Goal: Information Seeking & Learning: Check status

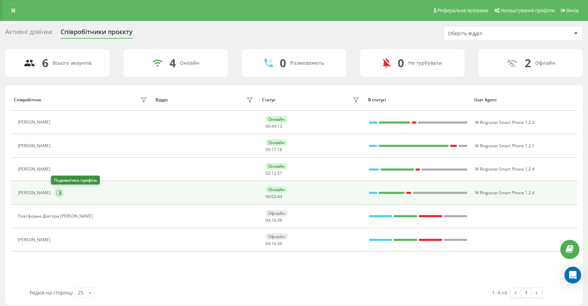
click at [58, 195] on button at bounding box center [59, 192] width 10 height 10
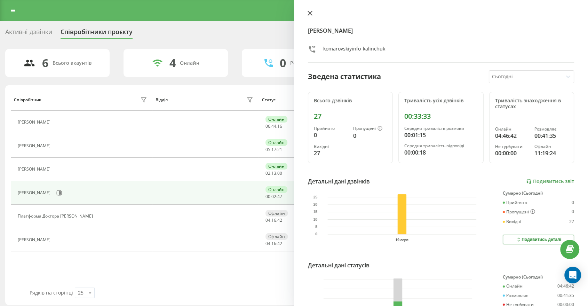
click at [307, 13] on icon at bounding box center [309, 13] width 5 height 5
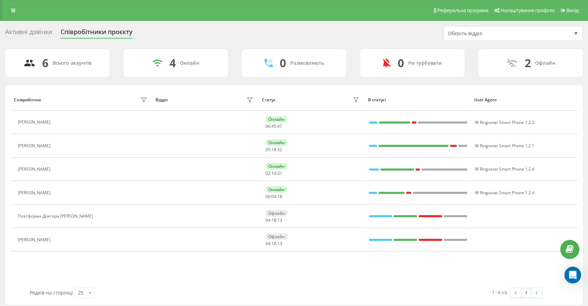
click at [390, 271] on div "Співробітник Відділ Статус В статусі User Agent Рябець Ірина Онлайн 06 : 45 : 4…" at bounding box center [294, 188] width 566 height 199
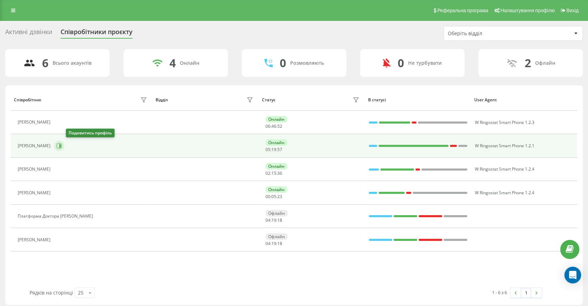
click at [62, 147] on icon at bounding box center [59, 146] width 6 height 6
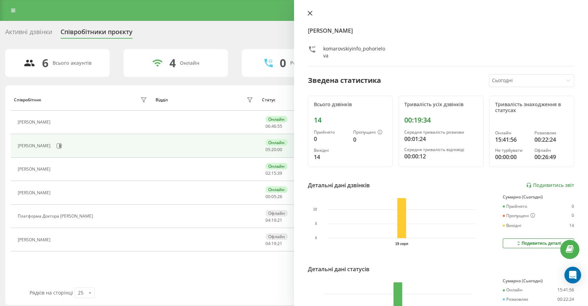
drag, startPoint x: 311, startPoint y: 12, endPoint x: 225, endPoint y: 60, distance: 98.4
click at [310, 12] on icon at bounding box center [310, 13] width 4 height 4
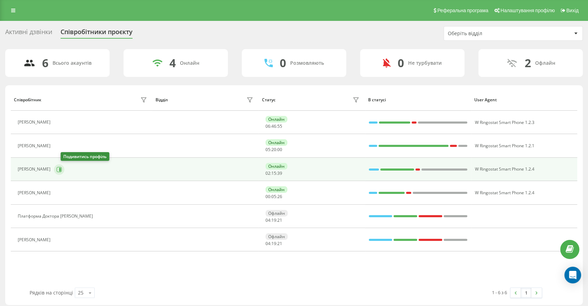
click at [61, 168] on icon at bounding box center [60, 168] width 2 height 3
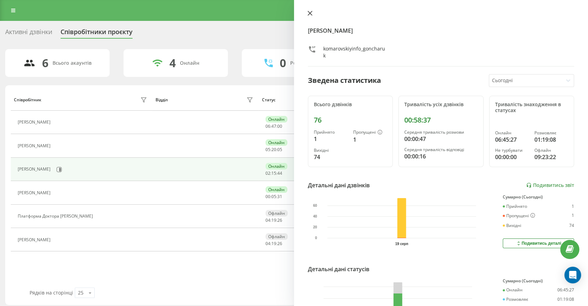
click at [314, 13] on button at bounding box center [309, 13] width 9 height 7
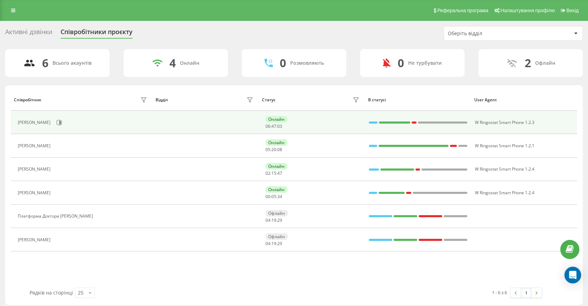
click at [59, 126] on div "[PERSON_NAME]" at bounding box center [83, 122] width 131 height 12
click at [57, 123] on button at bounding box center [59, 122] width 10 height 10
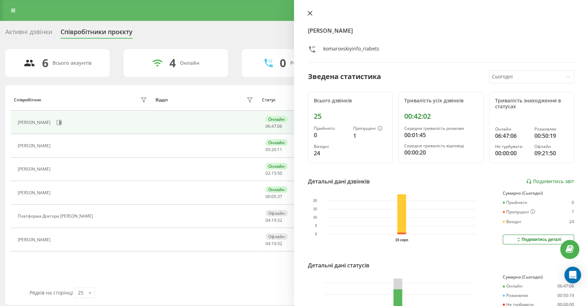
click at [310, 11] on icon at bounding box center [309, 13] width 5 height 5
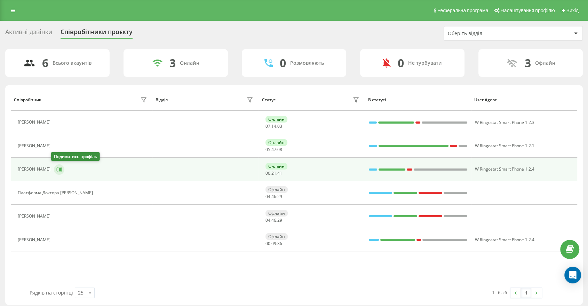
click at [59, 170] on icon at bounding box center [60, 168] width 2 height 3
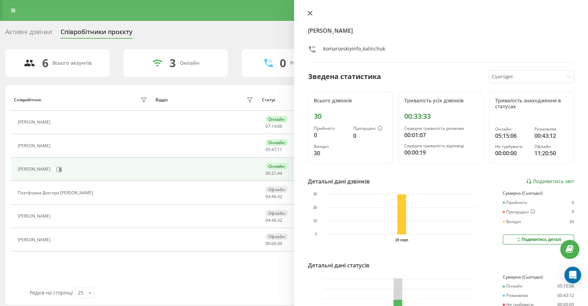
click at [312, 12] on icon at bounding box center [309, 13] width 5 height 5
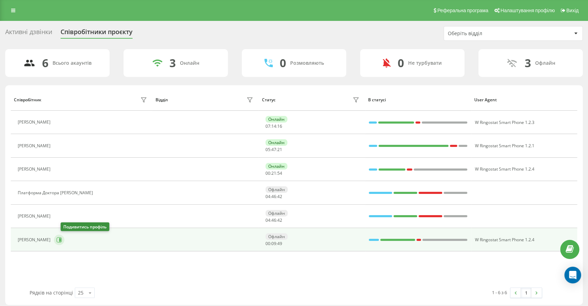
click at [64, 240] on button at bounding box center [59, 239] width 10 height 10
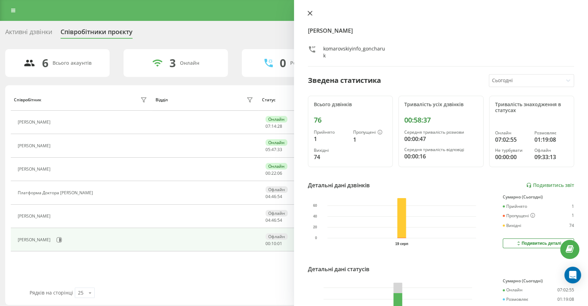
click at [311, 13] on icon at bounding box center [309, 13] width 5 height 5
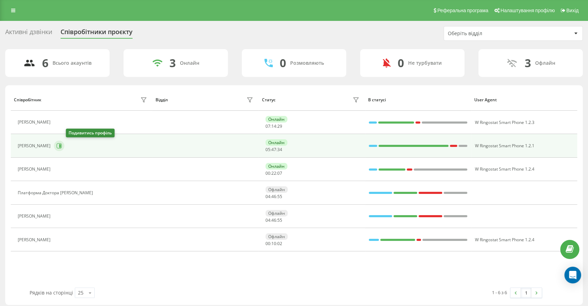
click at [62, 145] on icon at bounding box center [59, 146] width 6 height 6
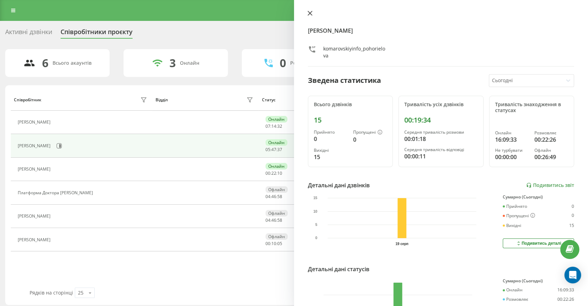
click at [311, 13] on icon at bounding box center [309, 13] width 5 height 5
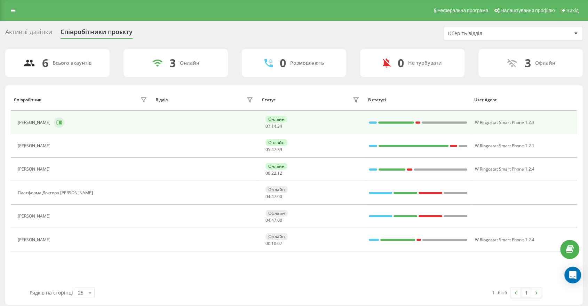
click at [56, 121] on icon at bounding box center [59, 123] width 6 height 6
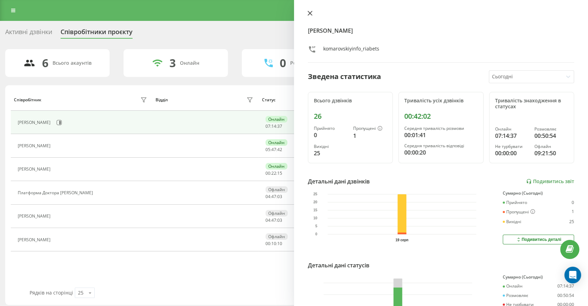
click at [309, 15] on icon at bounding box center [309, 13] width 5 height 5
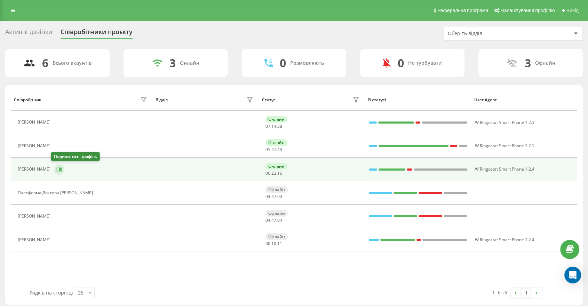
click at [59, 172] on button at bounding box center [59, 169] width 10 height 10
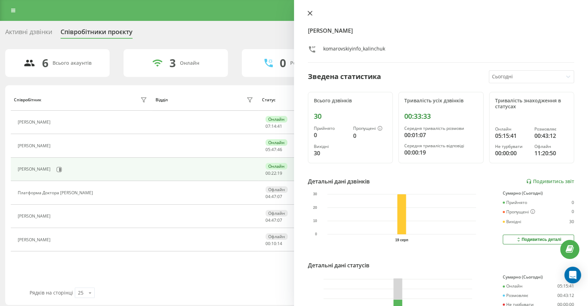
click at [313, 10] on button at bounding box center [309, 13] width 9 height 7
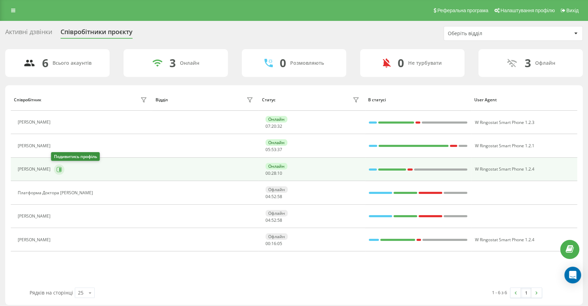
click at [59, 166] on button at bounding box center [59, 169] width 10 height 10
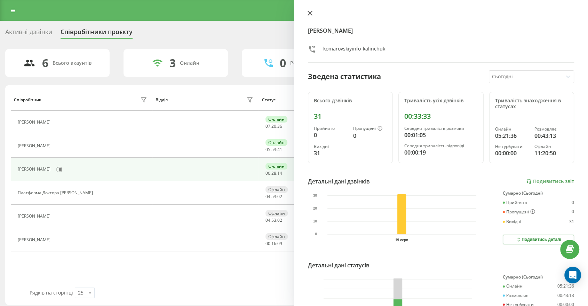
click at [310, 12] on icon at bounding box center [309, 13] width 5 height 5
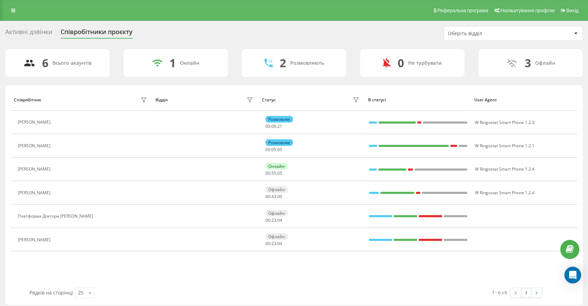
click at [387, 27] on div "Активні дзвінки Співробітники проєкту Оберіть відділ" at bounding box center [293, 33] width 577 height 15
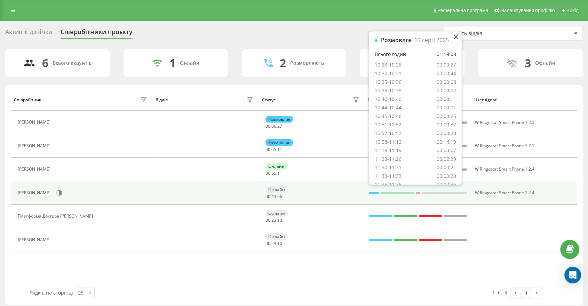
click at [370, 192] on div at bounding box center [374, 193] width 10 height 2
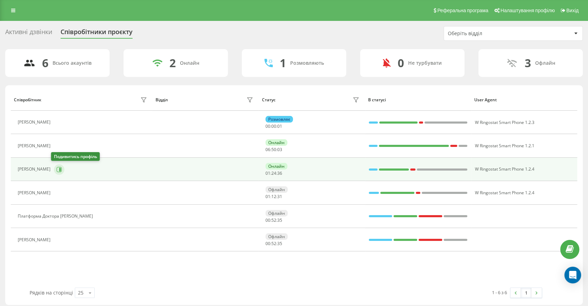
click at [58, 171] on icon at bounding box center [59, 170] width 6 height 6
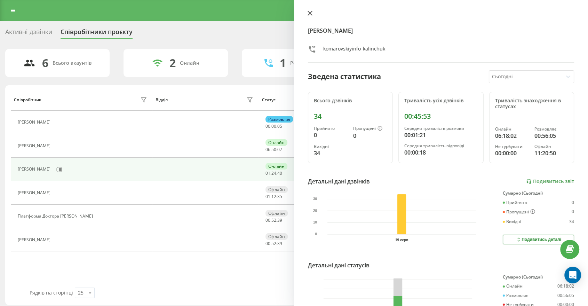
click at [312, 13] on icon at bounding box center [309, 13] width 5 height 5
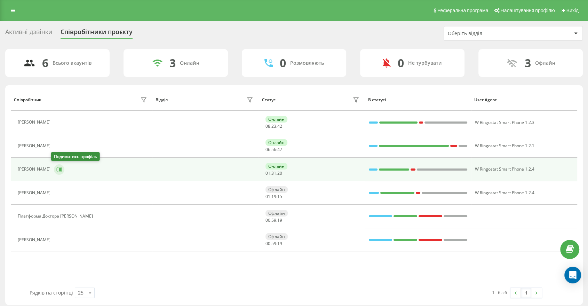
click at [58, 169] on icon at bounding box center [59, 169] width 5 height 5
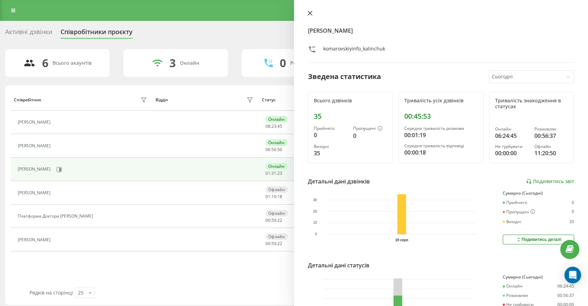
click at [308, 11] on icon at bounding box center [309, 13] width 5 height 5
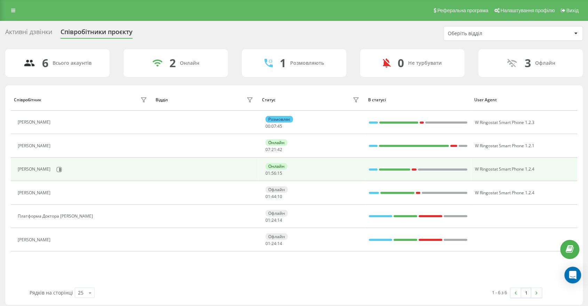
click at [59, 164] on div "[PERSON_NAME]" at bounding box center [83, 169] width 131 height 12
click at [59, 168] on button at bounding box center [59, 169] width 10 height 10
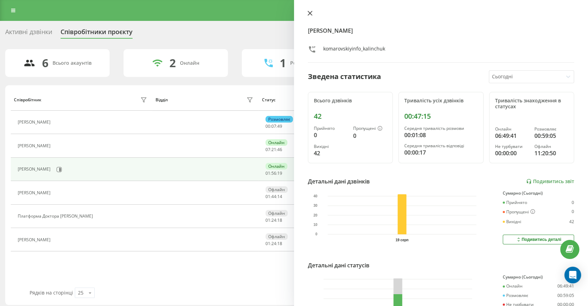
click at [307, 14] on icon at bounding box center [309, 13] width 5 height 5
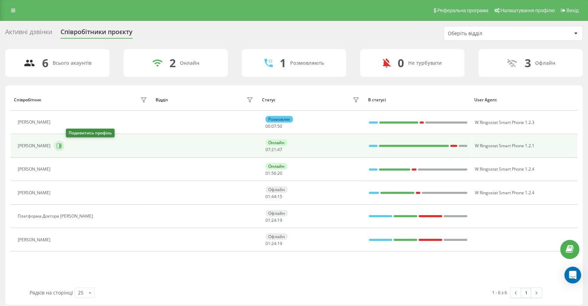
click at [62, 148] on icon at bounding box center [59, 145] width 5 height 5
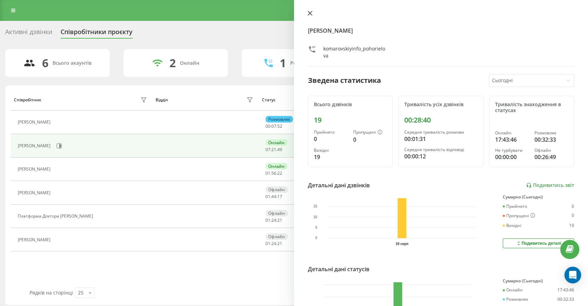
click at [312, 11] on button at bounding box center [309, 13] width 9 height 7
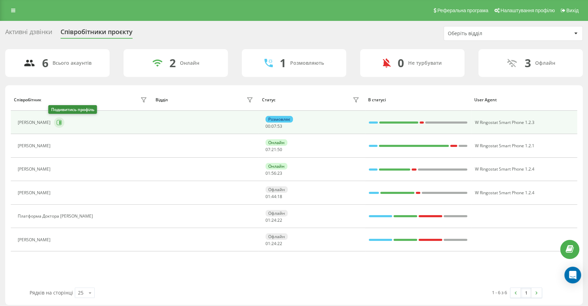
click at [56, 122] on icon at bounding box center [59, 123] width 6 height 6
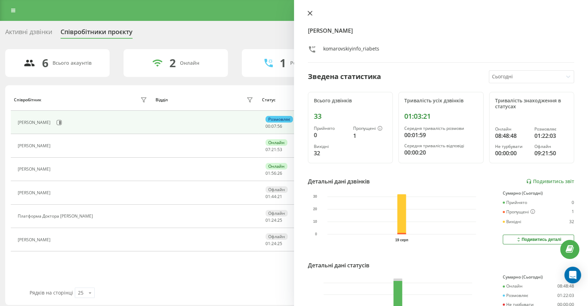
click at [310, 14] on icon at bounding box center [310, 13] width 4 height 4
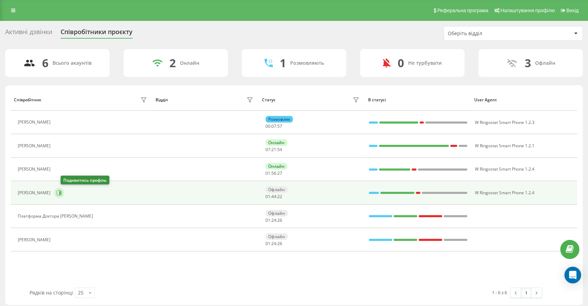
click at [62, 193] on icon at bounding box center [59, 193] width 6 height 6
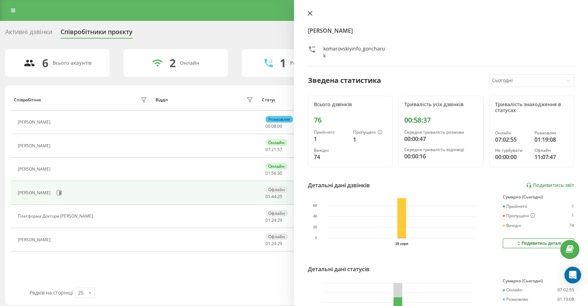
click at [310, 12] on icon at bounding box center [309, 13] width 5 height 5
